Goal: Task Accomplishment & Management: Complete application form

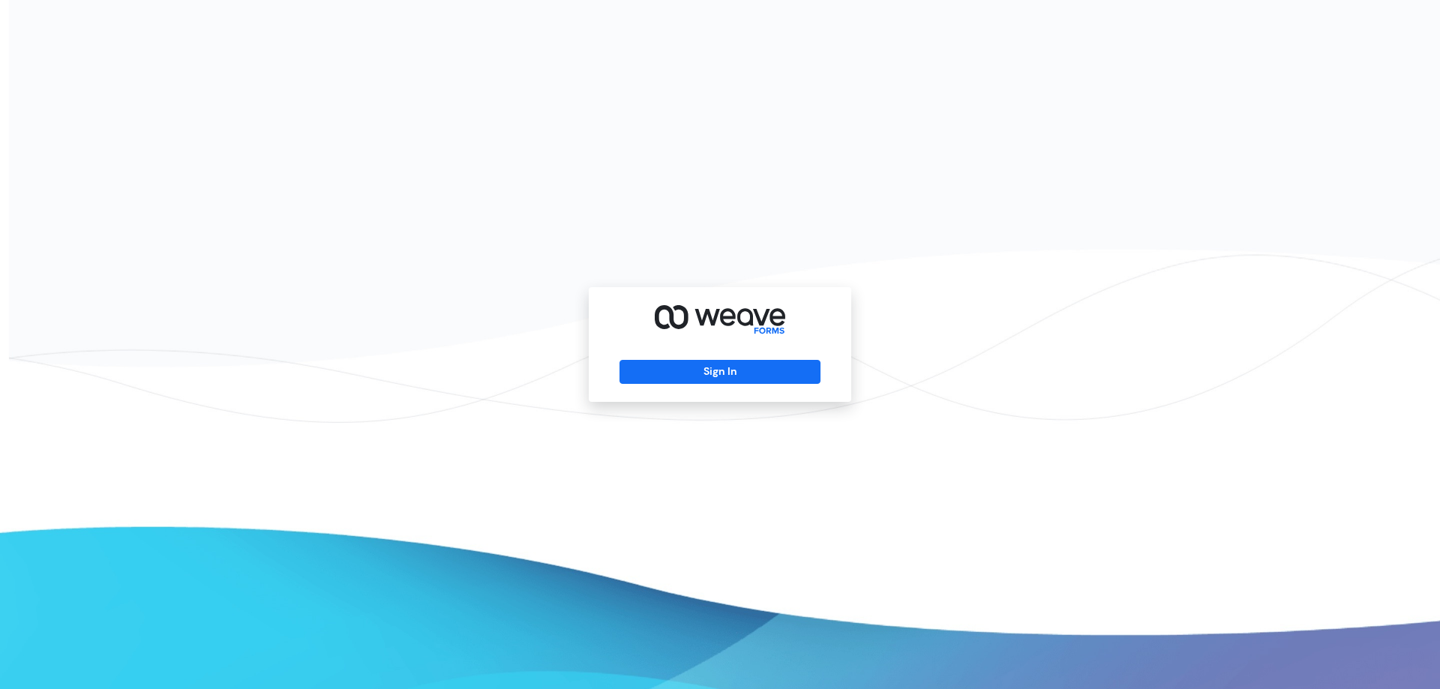
click at [658, 358] on div "Sign In" at bounding box center [720, 344] width 263 height 115
click at [658, 371] on button "Sign In" at bounding box center [720, 372] width 200 height 24
